Goal: Information Seeking & Learning: Learn about a topic

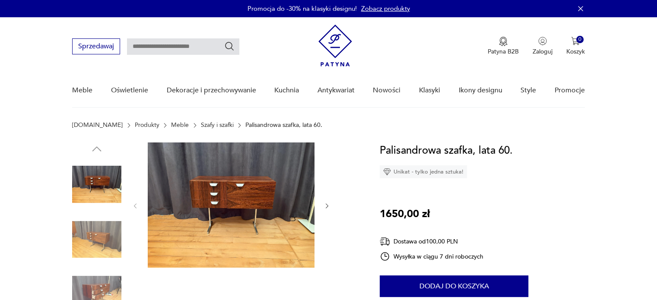
click at [327, 204] on icon "button" at bounding box center [327, 206] width 7 height 7
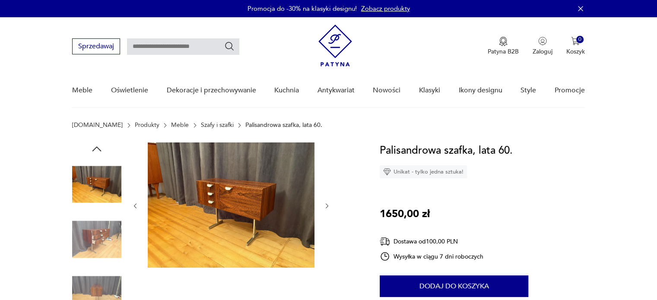
click at [328, 206] on icon "button" at bounding box center [327, 206] width 3 height 5
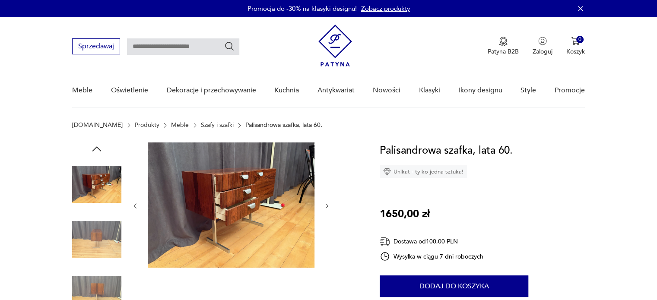
click at [328, 206] on icon "button" at bounding box center [327, 206] width 3 height 5
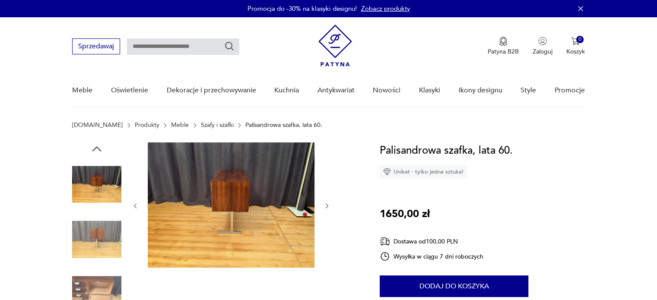
click at [328, 205] on icon "button" at bounding box center [327, 206] width 7 height 7
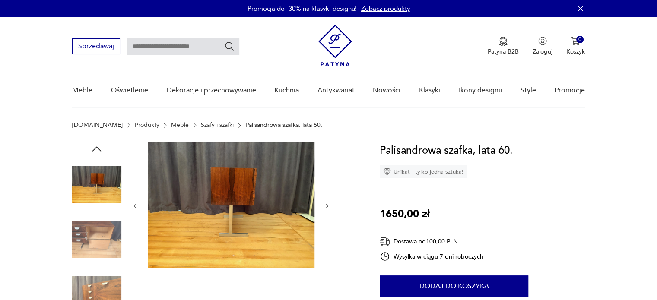
click at [330, 204] on icon "button" at bounding box center [327, 206] width 7 height 7
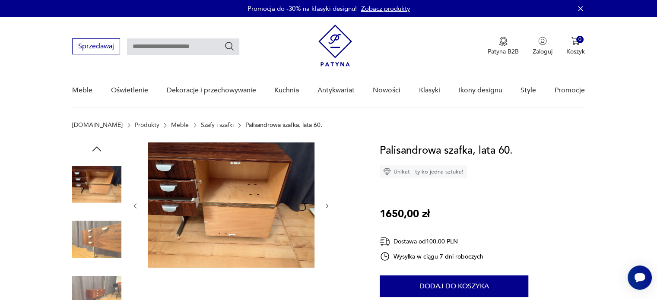
click at [332, 204] on div at bounding box center [215, 268] width 287 height 251
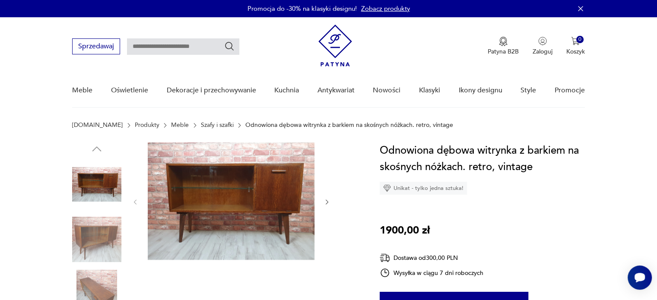
click at [325, 204] on icon "button" at bounding box center [327, 202] width 7 height 7
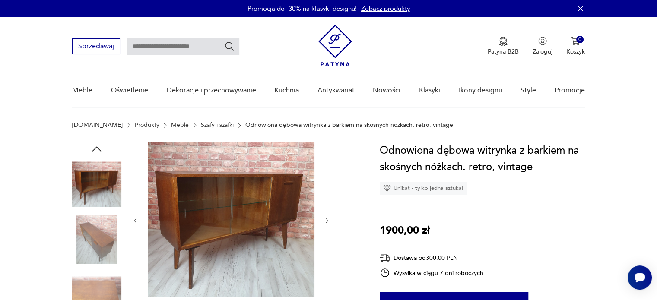
click at [325, 203] on div at bounding box center [231, 221] width 199 height 156
click at [326, 223] on icon "button" at bounding box center [327, 220] width 7 height 7
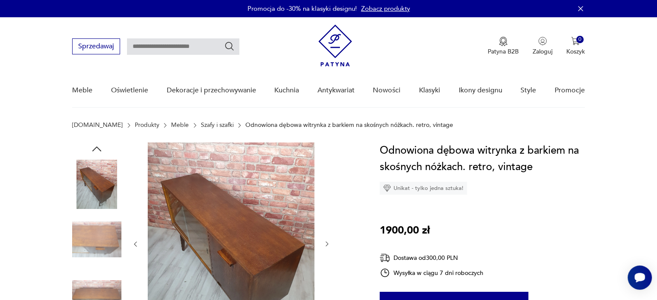
click at [326, 221] on div at bounding box center [231, 245] width 199 height 204
click at [326, 244] on icon "button" at bounding box center [327, 244] width 7 height 7
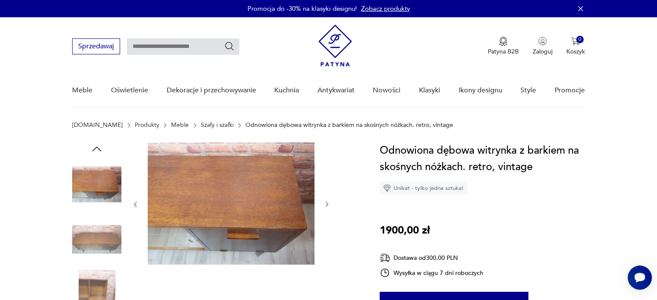
click at [326, 202] on icon "button" at bounding box center [327, 204] width 3 height 5
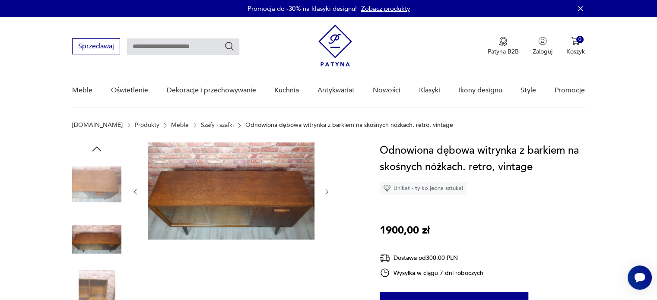
click at [328, 196] on button "button" at bounding box center [327, 192] width 7 height 9
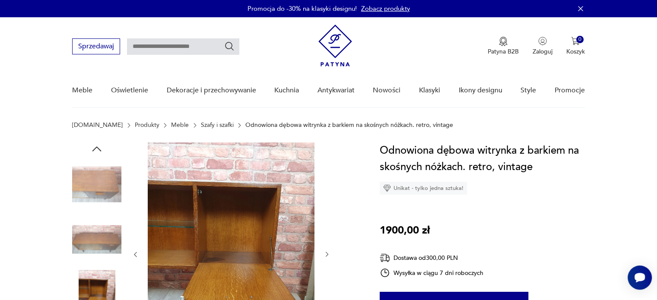
click at [328, 196] on div at bounding box center [231, 255] width 199 height 224
click at [324, 252] on icon "button" at bounding box center [327, 254] width 7 height 7
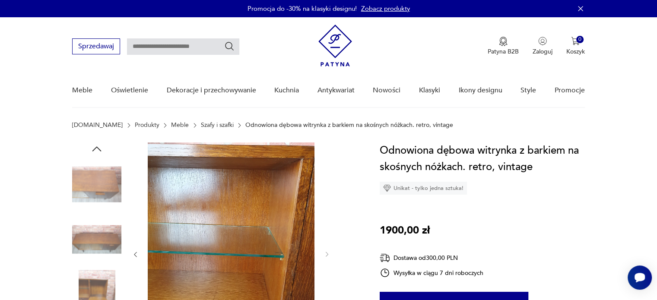
click at [92, 143] on icon "button" at bounding box center [96, 149] width 13 height 13
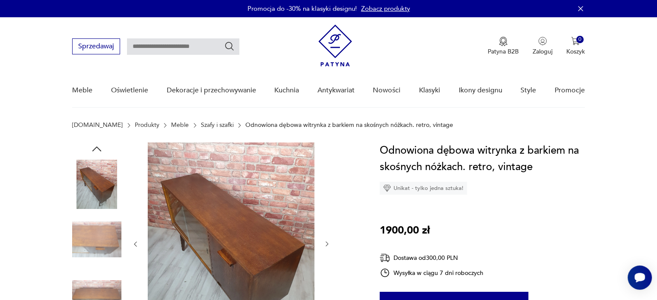
click at [197, 210] on img at bounding box center [231, 244] width 167 height 202
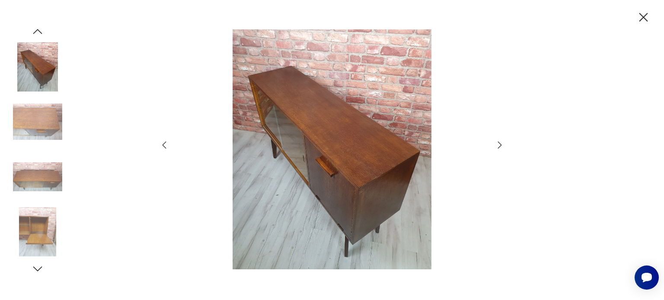
click at [501, 148] on icon "button" at bounding box center [499, 145] width 10 height 10
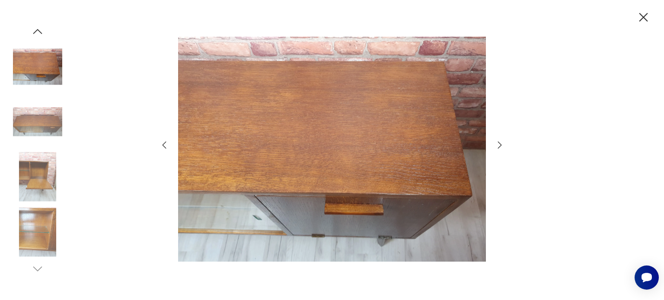
click at [483, 143] on img at bounding box center [332, 149] width 308 height 240
click at [501, 146] on icon "button" at bounding box center [499, 145] width 10 height 10
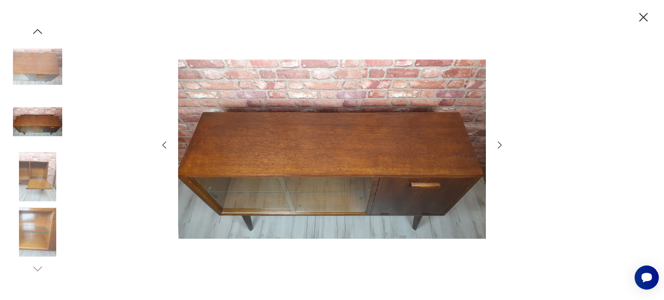
click at [499, 143] on icon "button" at bounding box center [500, 144] width 4 height 7
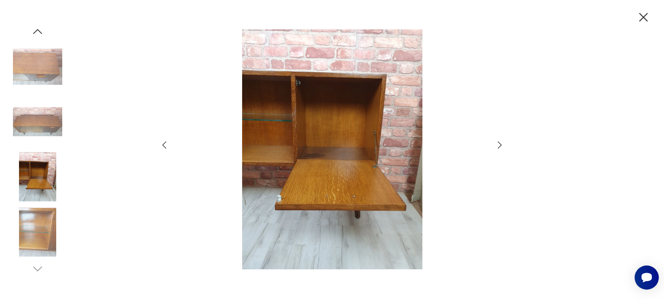
click at [499, 143] on icon "button" at bounding box center [500, 144] width 4 height 7
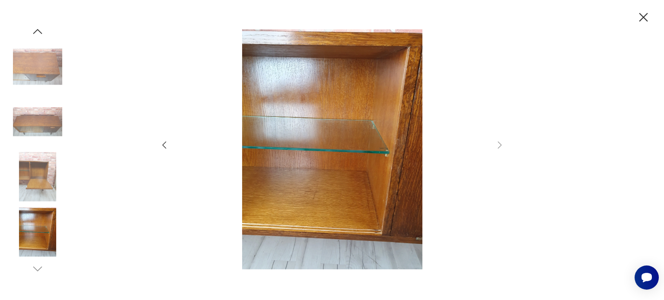
click at [634, 22] on div at bounding box center [332, 150] width 664 height 300
click at [645, 22] on icon "button" at bounding box center [643, 17] width 15 height 15
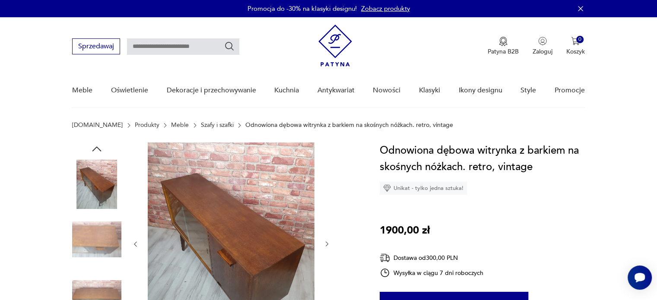
click at [258, 201] on img at bounding box center [231, 244] width 167 height 202
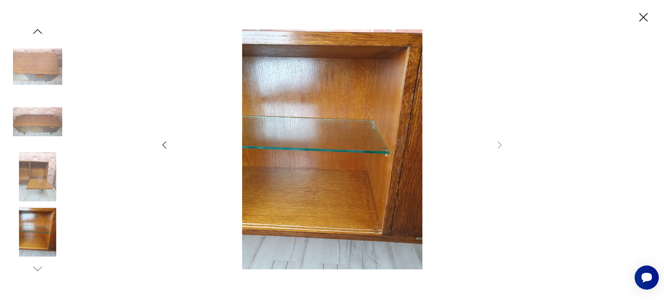
click at [170, 144] on div at bounding box center [332, 150] width 346 height 242
click at [166, 144] on icon "button" at bounding box center [164, 145] width 10 height 10
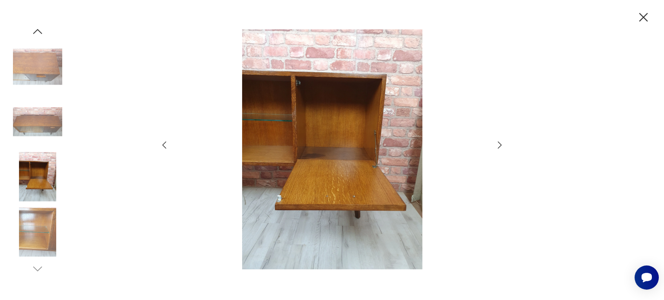
click at [168, 143] on icon "button" at bounding box center [164, 145] width 10 height 10
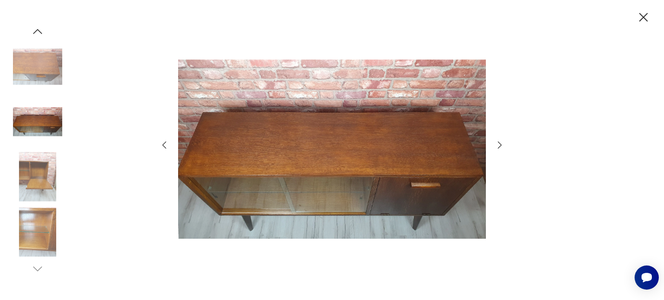
click at [170, 141] on div at bounding box center [332, 150] width 346 height 242
click at [160, 144] on icon "button" at bounding box center [164, 145] width 10 height 10
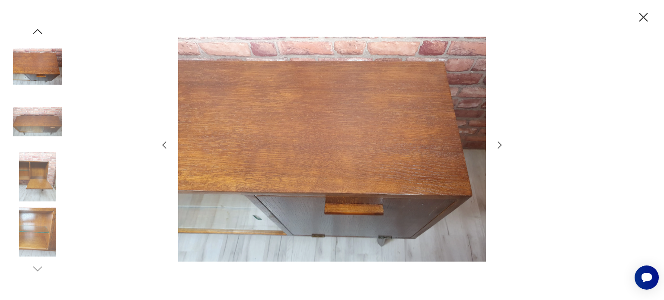
click at [164, 143] on icon "button" at bounding box center [164, 144] width 4 height 7
